Goal: Task Accomplishment & Management: Manage account settings

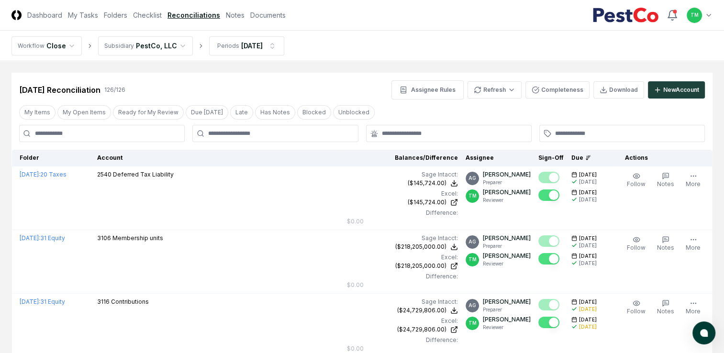
click at [86, 114] on button "My Open Items" at bounding box center [84, 112] width 54 height 14
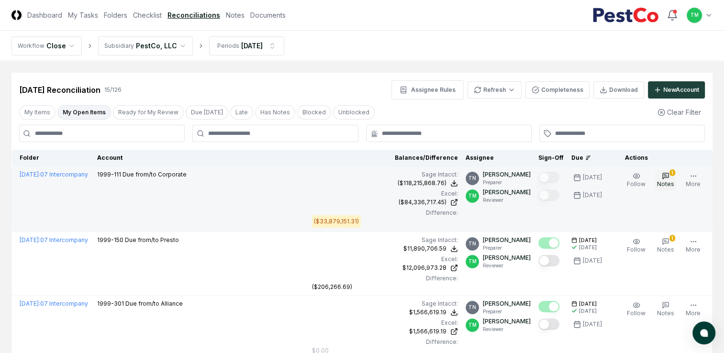
click at [668, 178] on icon "button" at bounding box center [666, 176] width 8 height 8
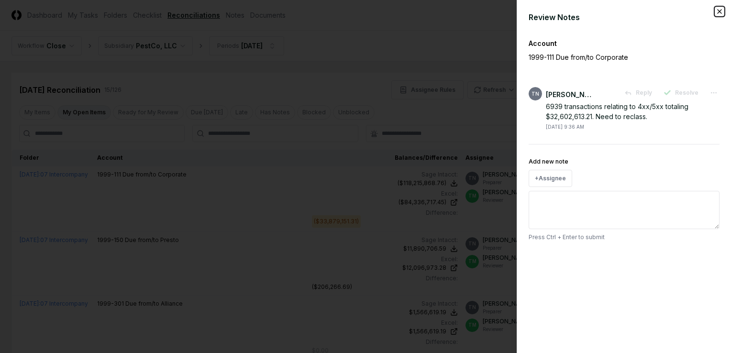
click at [717, 10] on icon "button" at bounding box center [720, 12] width 8 height 8
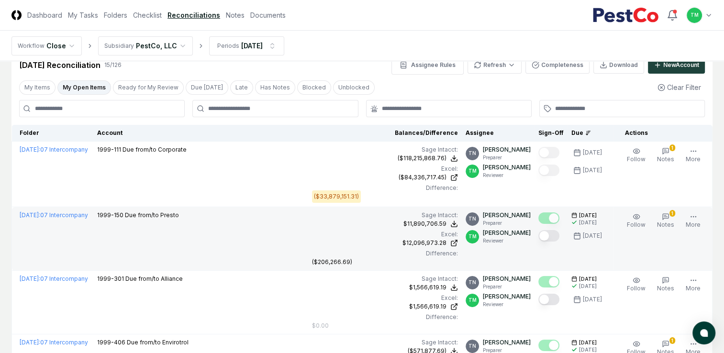
scroll to position [48, 0]
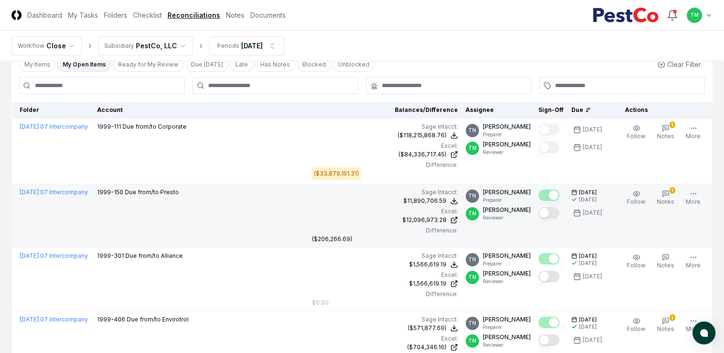
click at [554, 212] on button "Mark complete" at bounding box center [548, 212] width 21 height 11
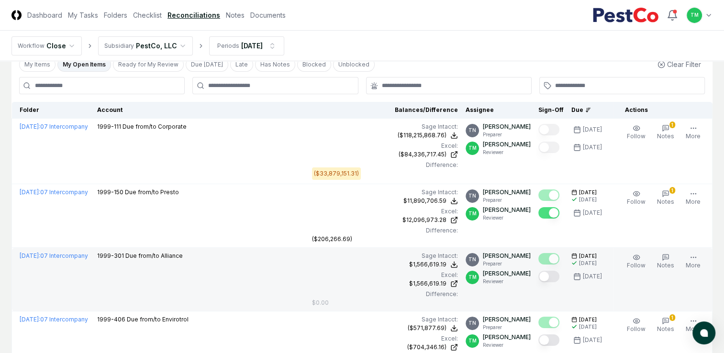
click at [558, 273] on button "Mark complete" at bounding box center [548, 276] width 21 height 11
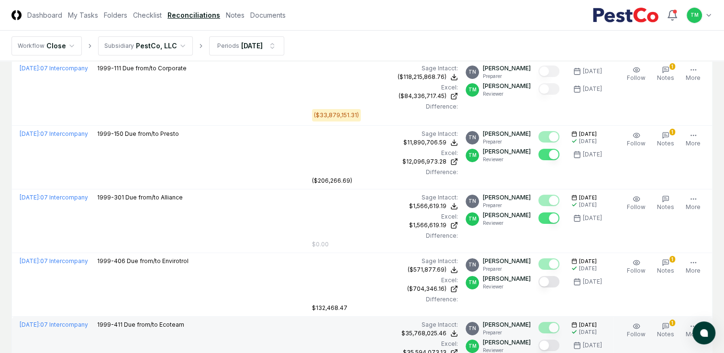
scroll to position [191, 0]
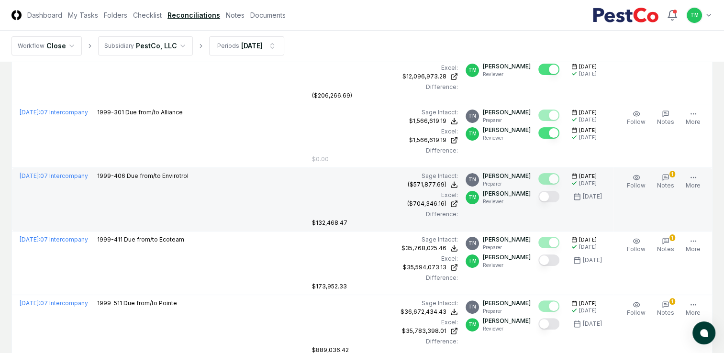
click at [559, 198] on button "Mark complete" at bounding box center [548, 196] width 21 height 11
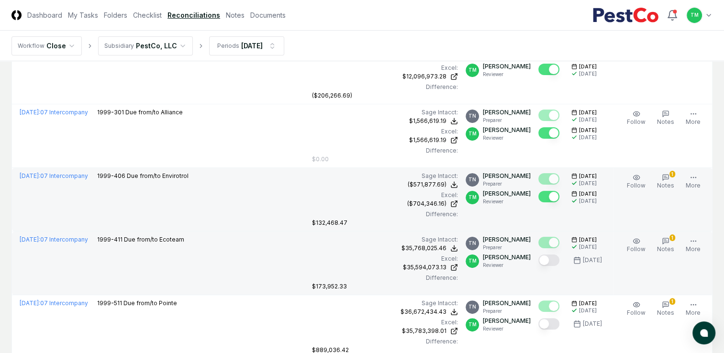
drag, startPoint x: 551, startPoint y: 258, endPoint x: 557, endPoint y: 273, distance: 15.9
click at [551, 258] on button "Mark complete" at bounding box center [548, 260] width 21 height 11
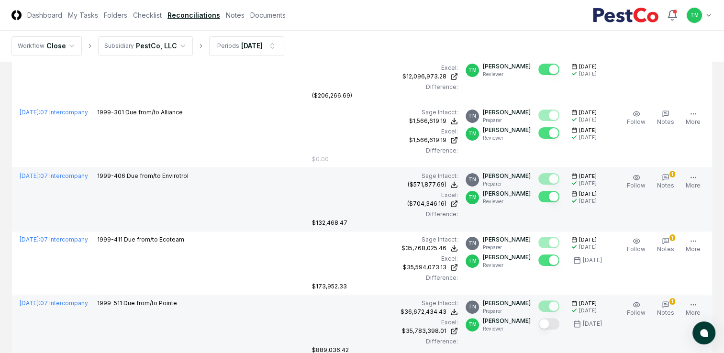
click at [554, 320] on button "Mark complete" at bounding box center [548, 323] width 21 height 11
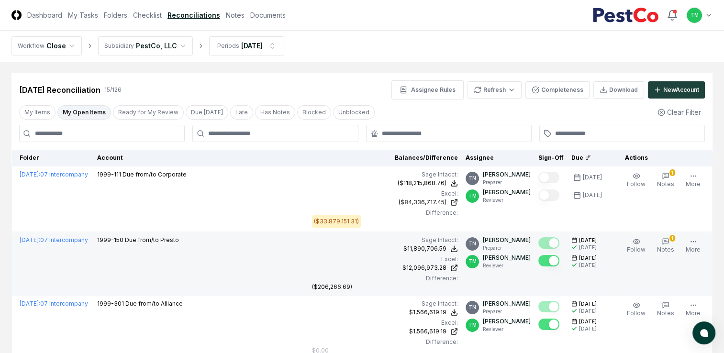
scroll to position [0, 0]
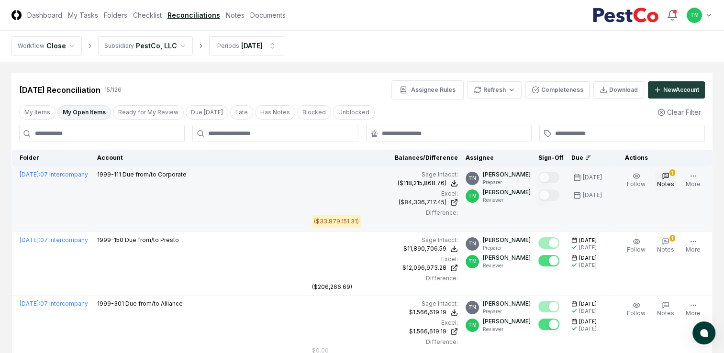
click at [675, 175] on div "1" at bounding box center [672, 172] width 6 height 7
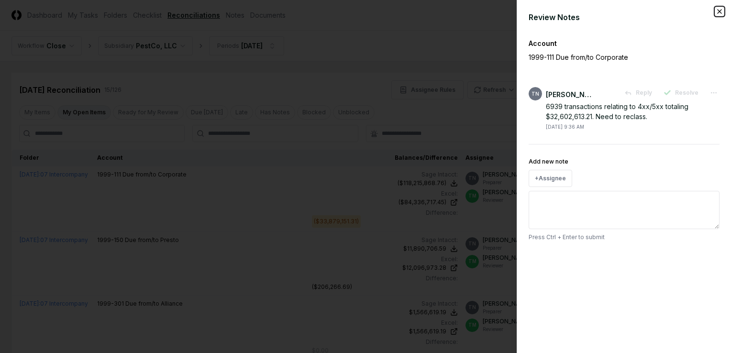
click at [717, 9] on icon "button" at bounding box center [720, 12] width 8 height 8
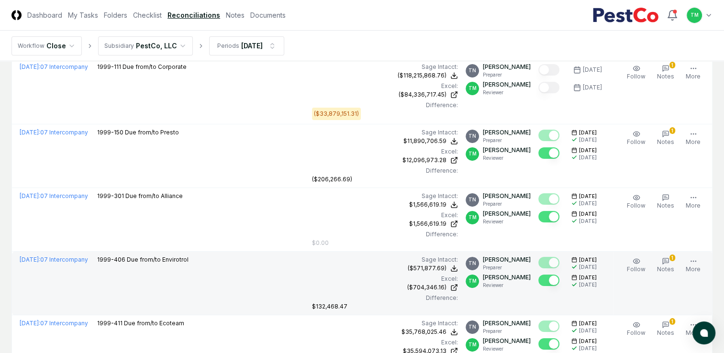
scroll to position [48, 0]
